Goal: Use online tool/utility

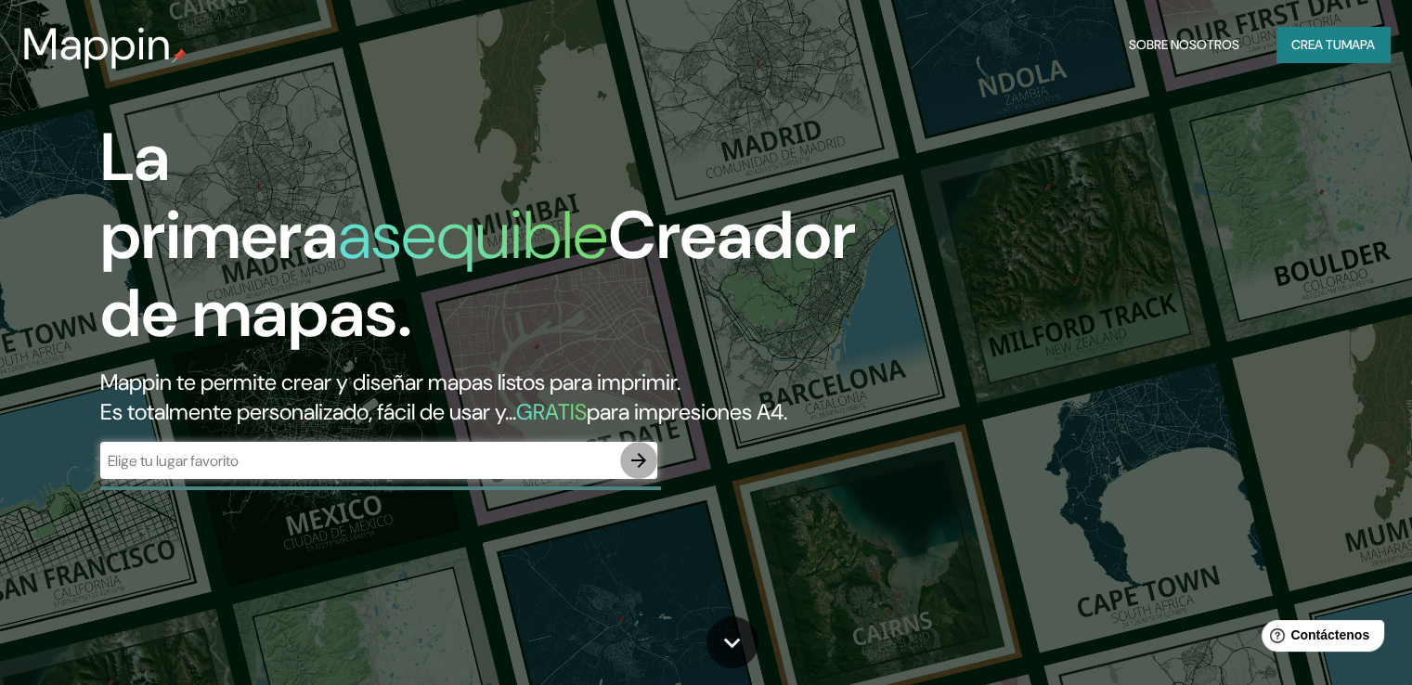
click at [639, 468] on icon "button" at bounding box center [638, 460] width 15 height 15
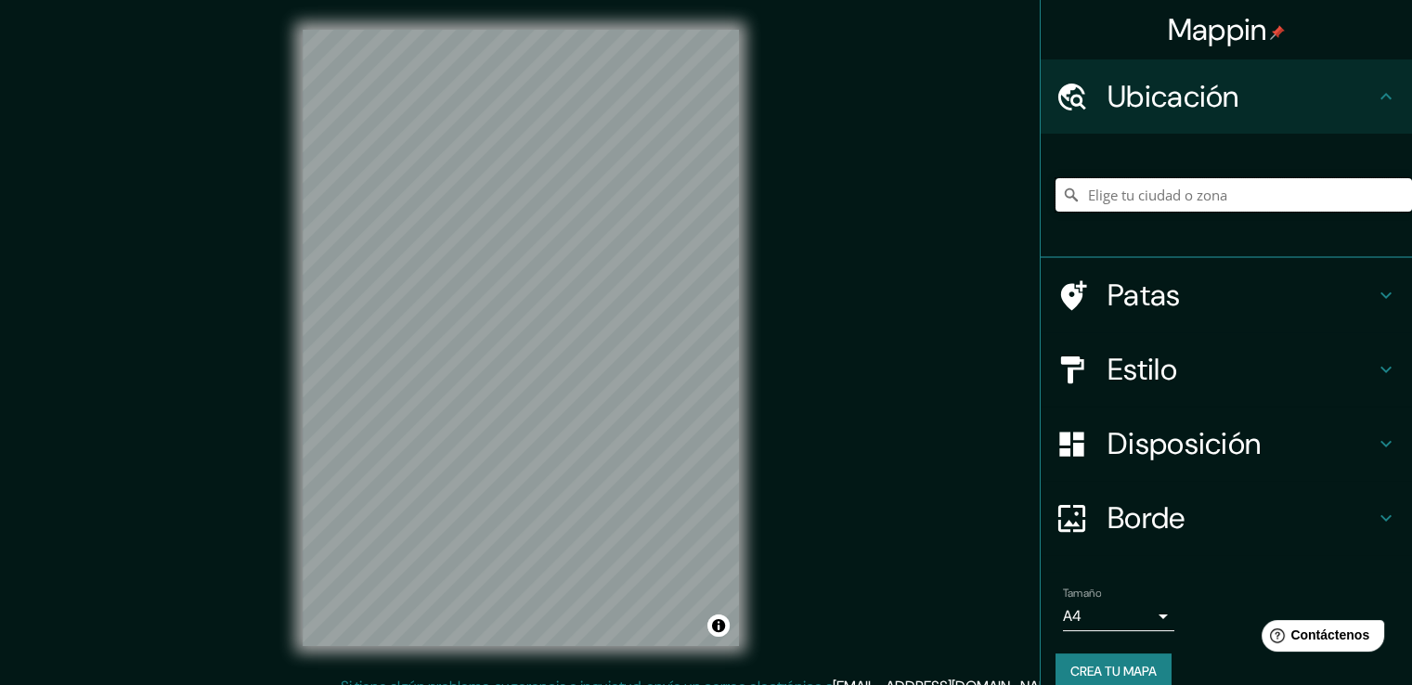
click at [1181, 190] on input "Elige tu ciudad o zona" at bounding box center [1233, 194] width 356 height 33
type input "[GEOGRAPHIC_DATA], [GEOGRAPHIC_DATA], [GEOGRAPHIC_DATA]"
click at [1167, 358] on h4 "Estilo" at bounding box center [1240, 369] width 267 height 37
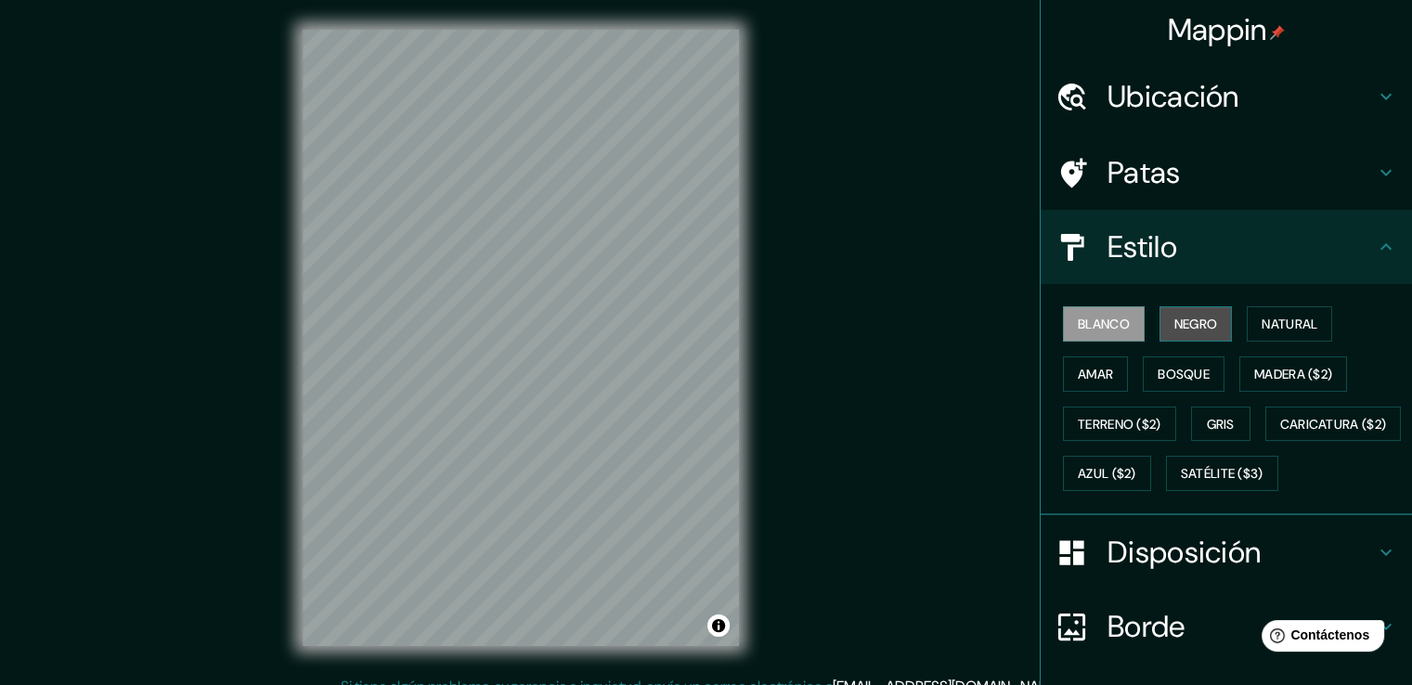
click at [1174, 329] on font "Negro" at bounding box center [1196, 324] width 44 height 17
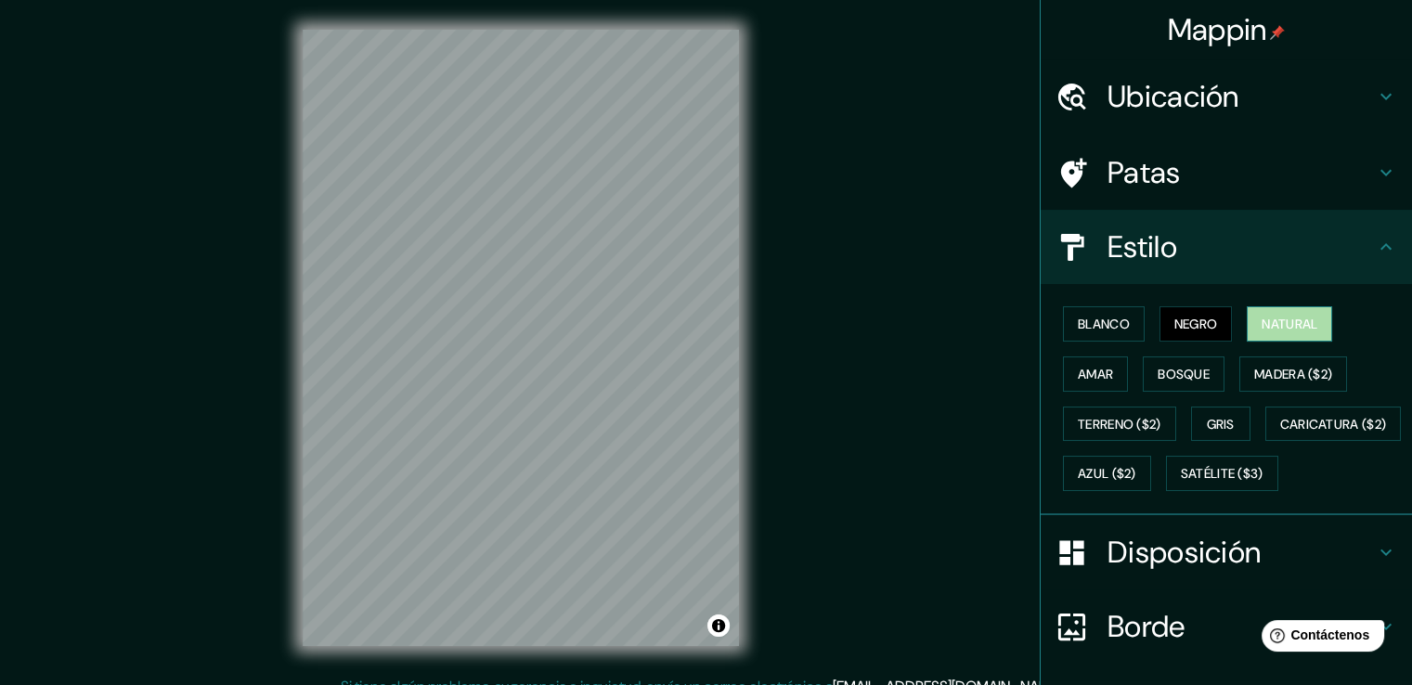
click at [1261, 332] on font "Natural" at bounding box center [1289, 324] width 56 height 24
click at [1197, 378] on font "Bosque" at bounding box center [1183, 374] width 52 height 17
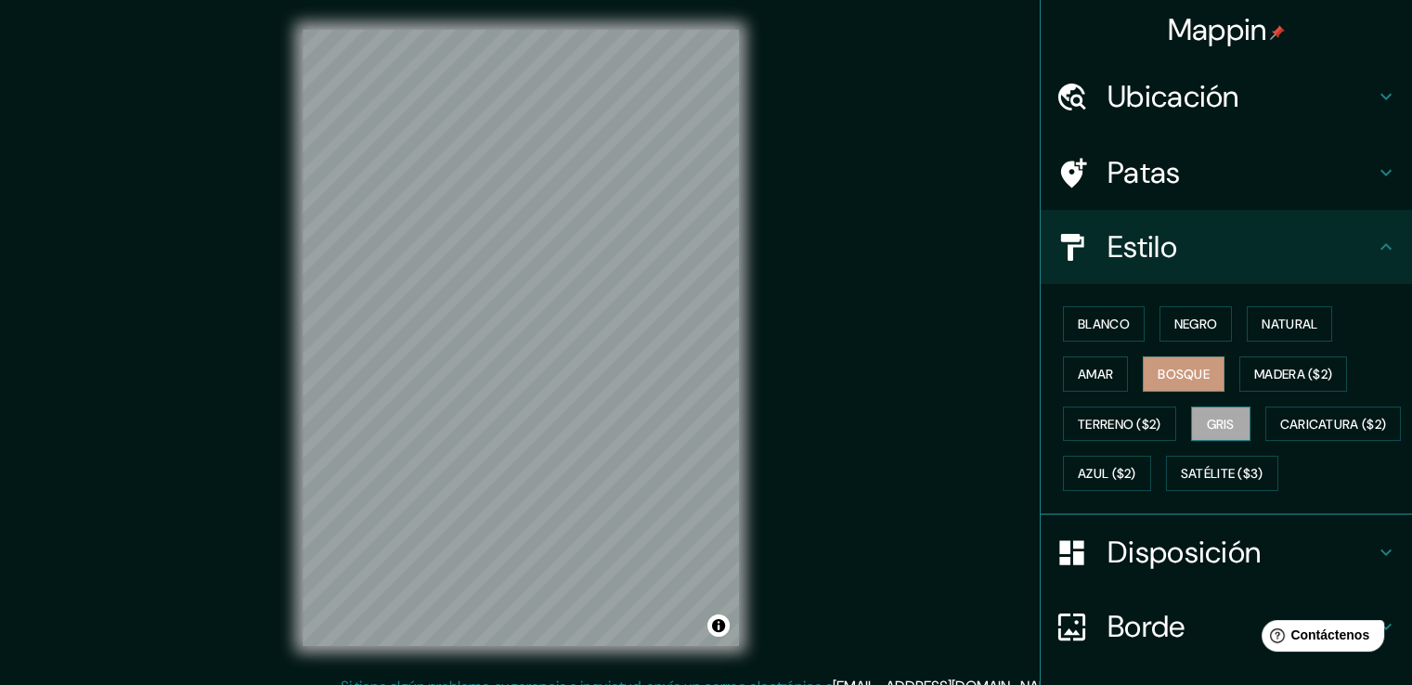
click at [1221, 419] on font "Gris" at bounding box center [1221, 424] width 28 height 17
click at [1114, 319] on font "Blanco" at bounding box center [1104, 324] width 52 height 17
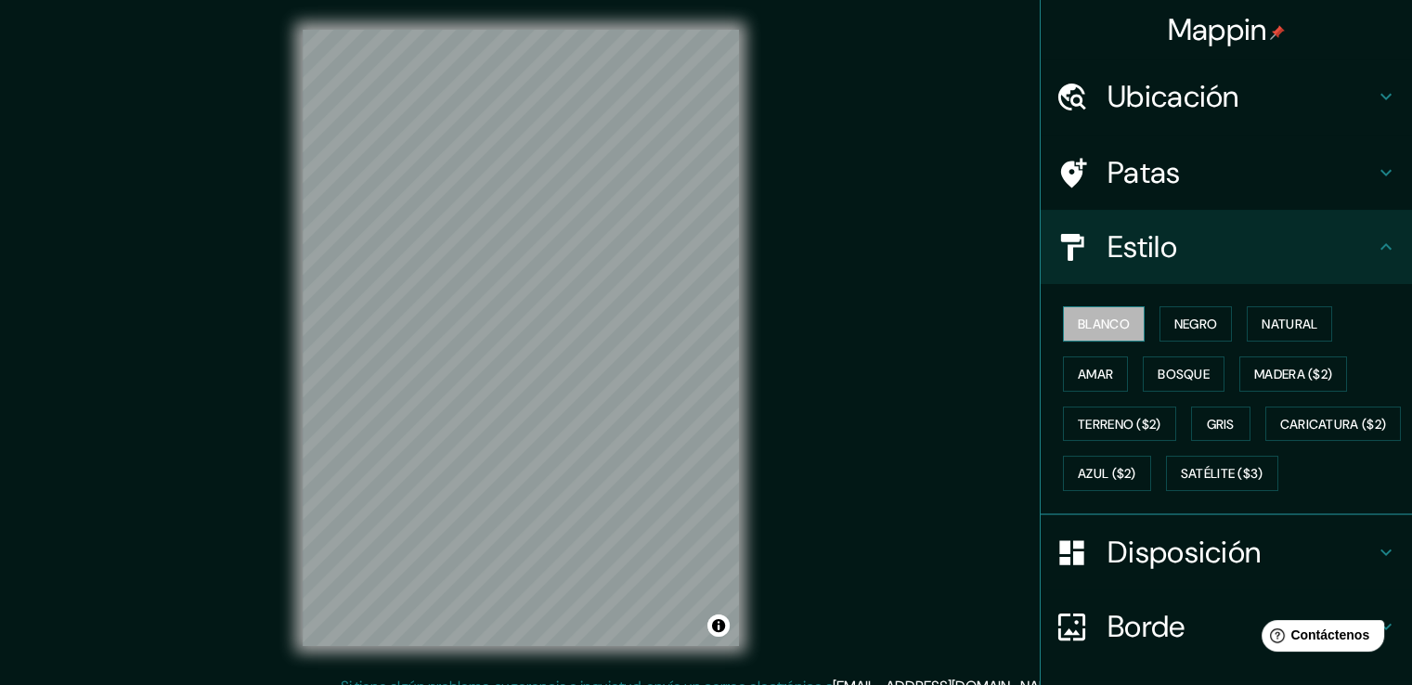
click at [1114, 319] on font "Blanco" at bounding box center [1104, 324] width 52 height 17
